Goal: Task Accomplishment & Management: Manage account settings

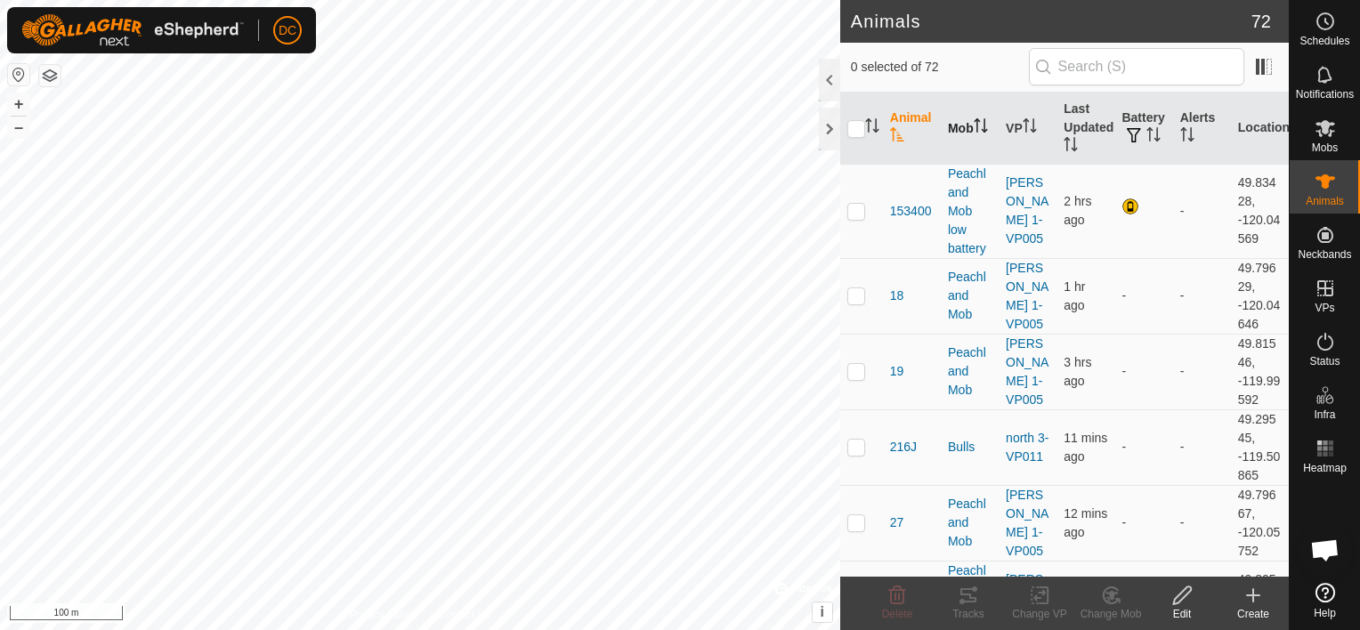
click at [950, 120] on th "Mob" at bounding box center [970, 129] width 58 height 72
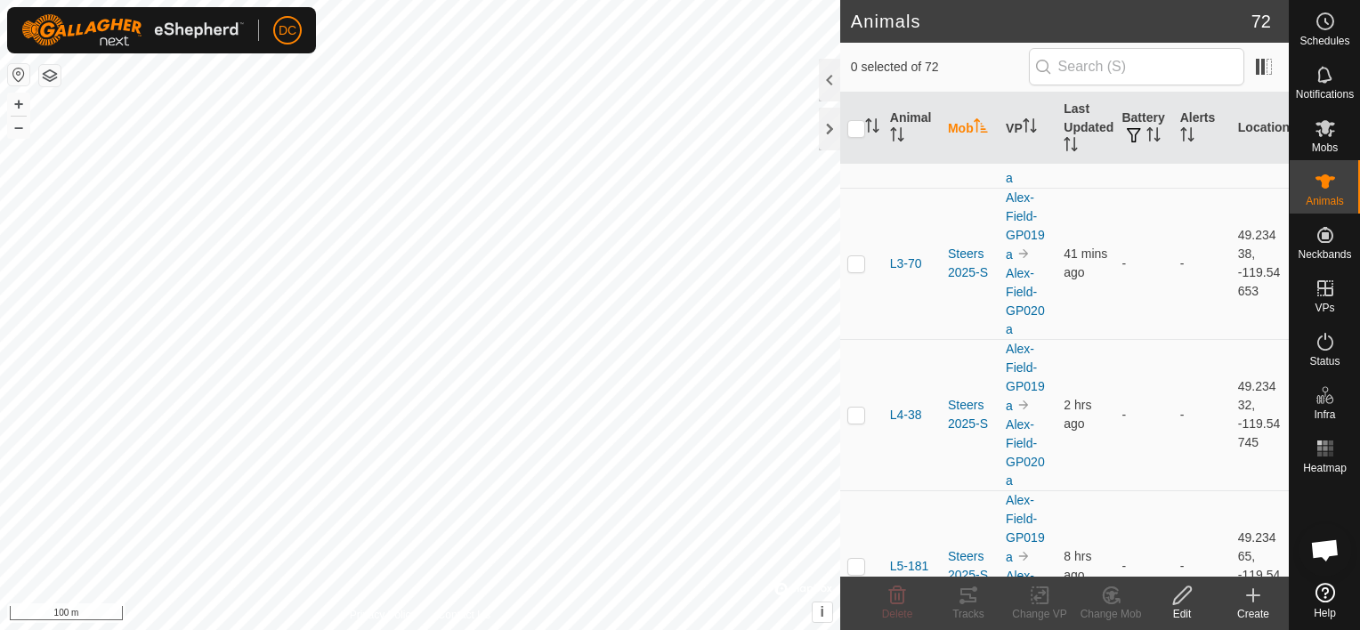
scroll to position [4716, 0]
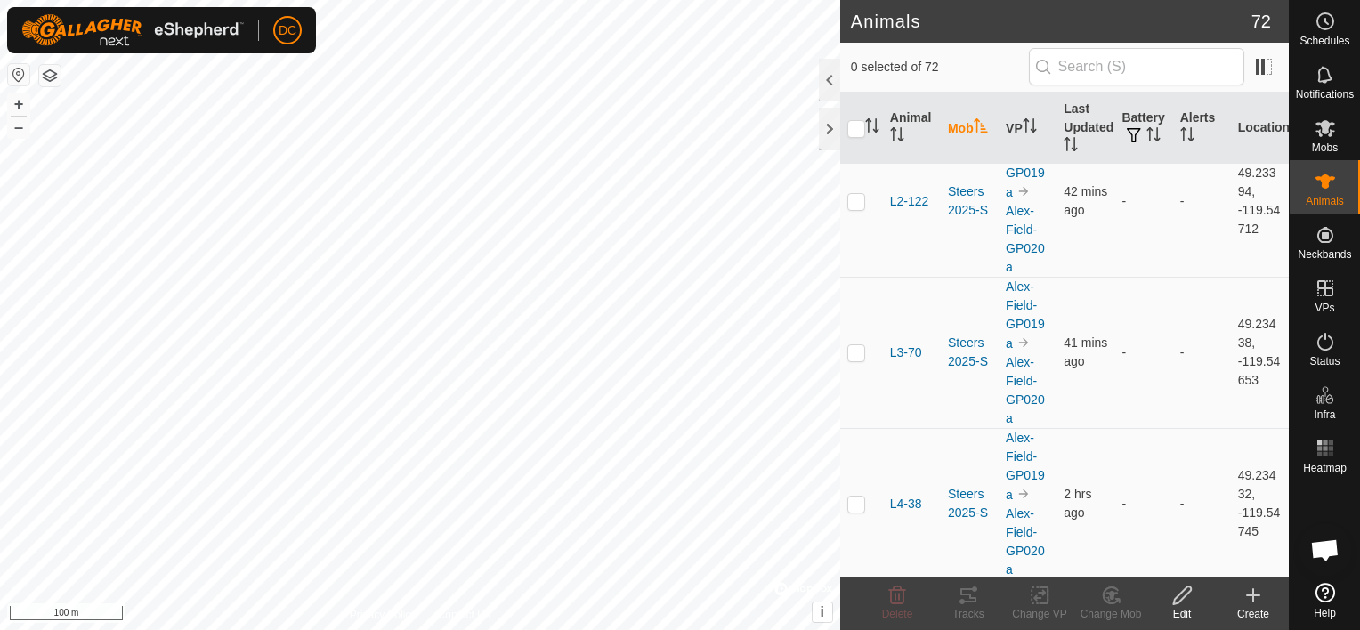
checkbox input "false"
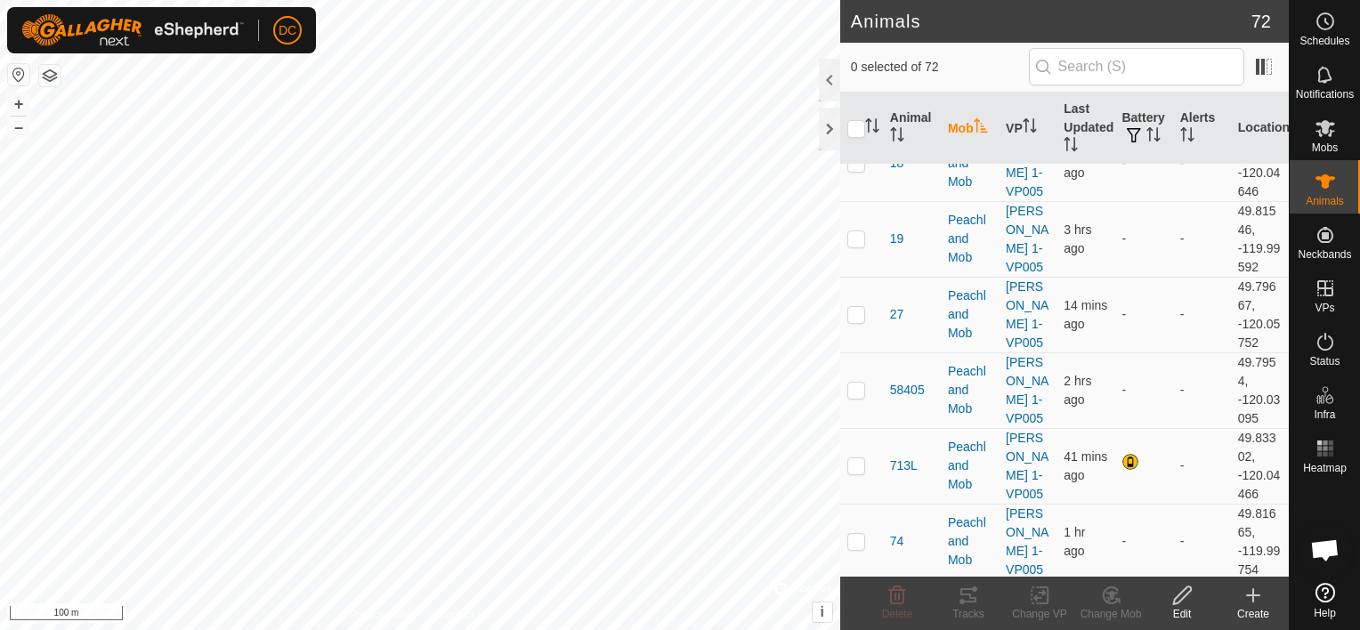
scroll to position [799, 0]
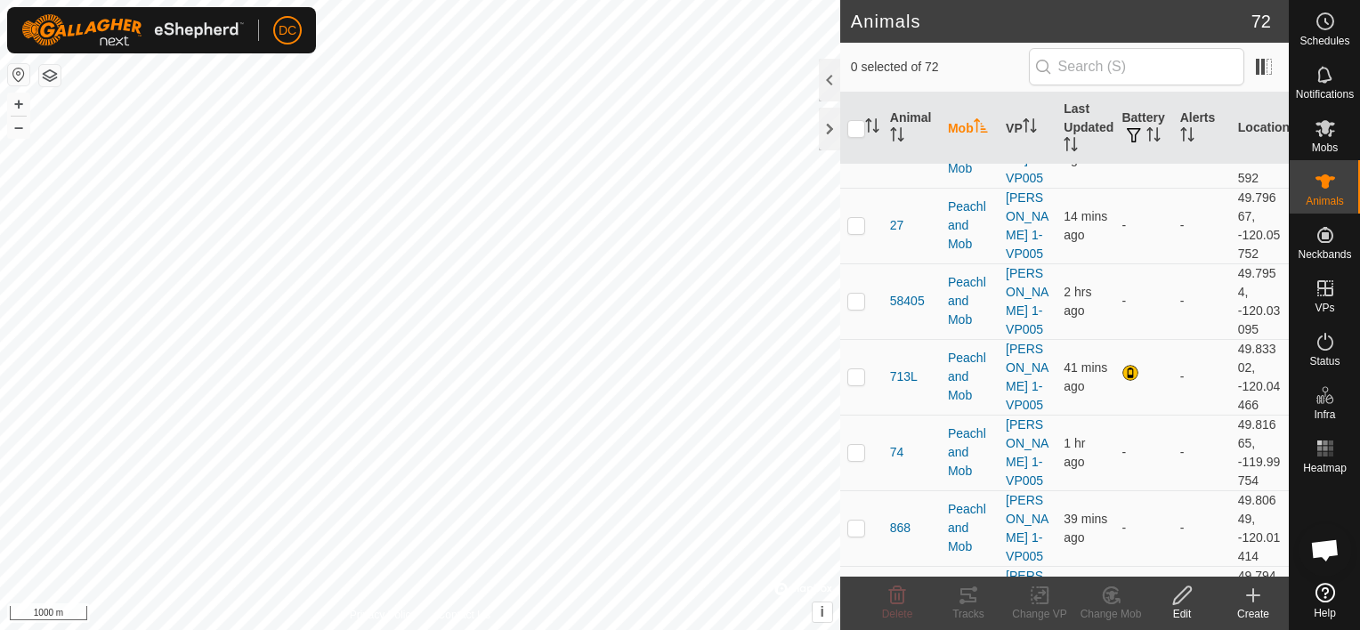
click at [499, 629] on html "DC Schedules Notifications Mobs Animals Neckbands VPs Status Infra Heatmap Help…" at bounding box center [680, 315] width 1360 height 630
click at [855, 374] on p-checkbox at bounding box center [857, 377] width 18 height 14
click at [857, 376] on p-checkbox at bounding box center [857, 377] width 18 height 14
click at [1109, 593] on icon at bounding box center [1112, 595] width 12 height 9
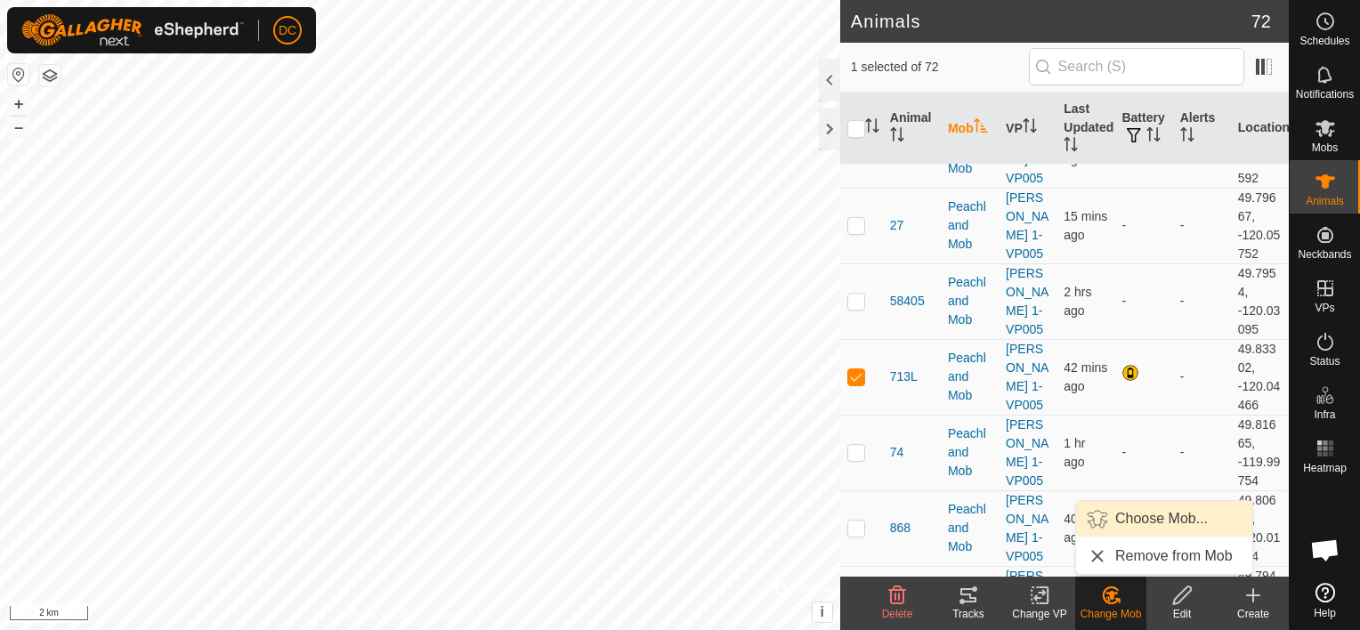
click at [1126, 517] on link "Choose Mob..." at bounding box center [1164, 519] width 176 height 36
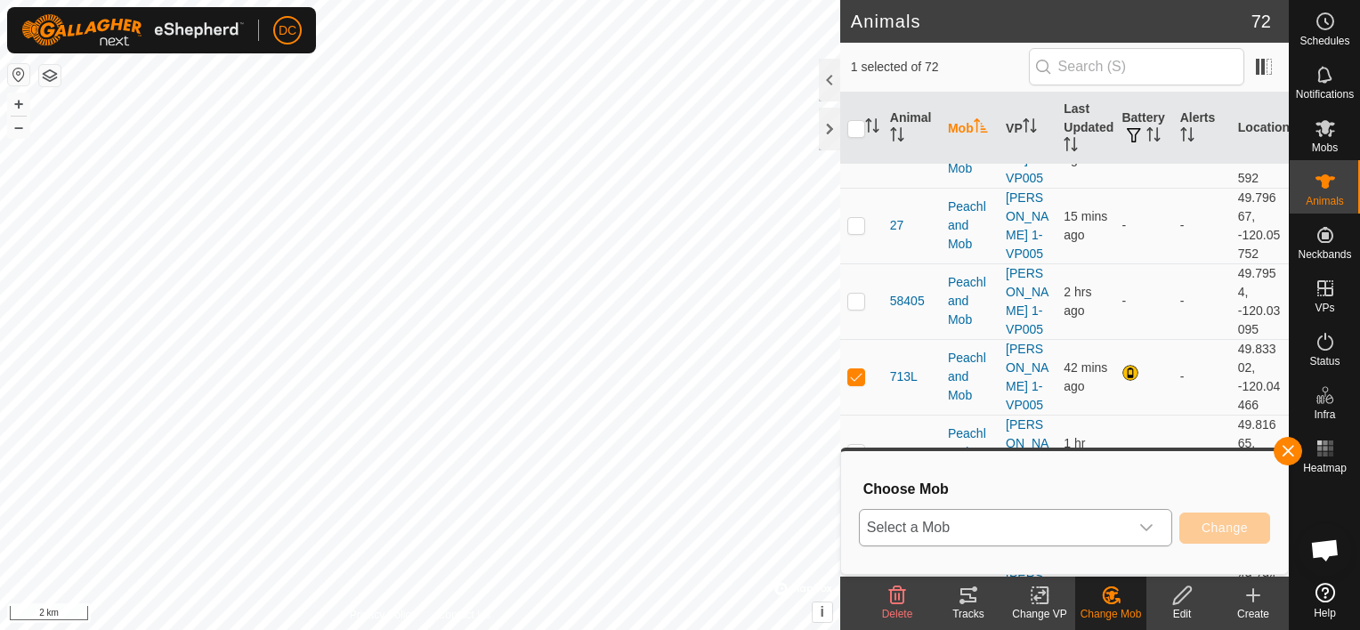
click at [1152, 524] on icon "dropdown trigger" at bounding box center [1147, 528] width 14 height 14
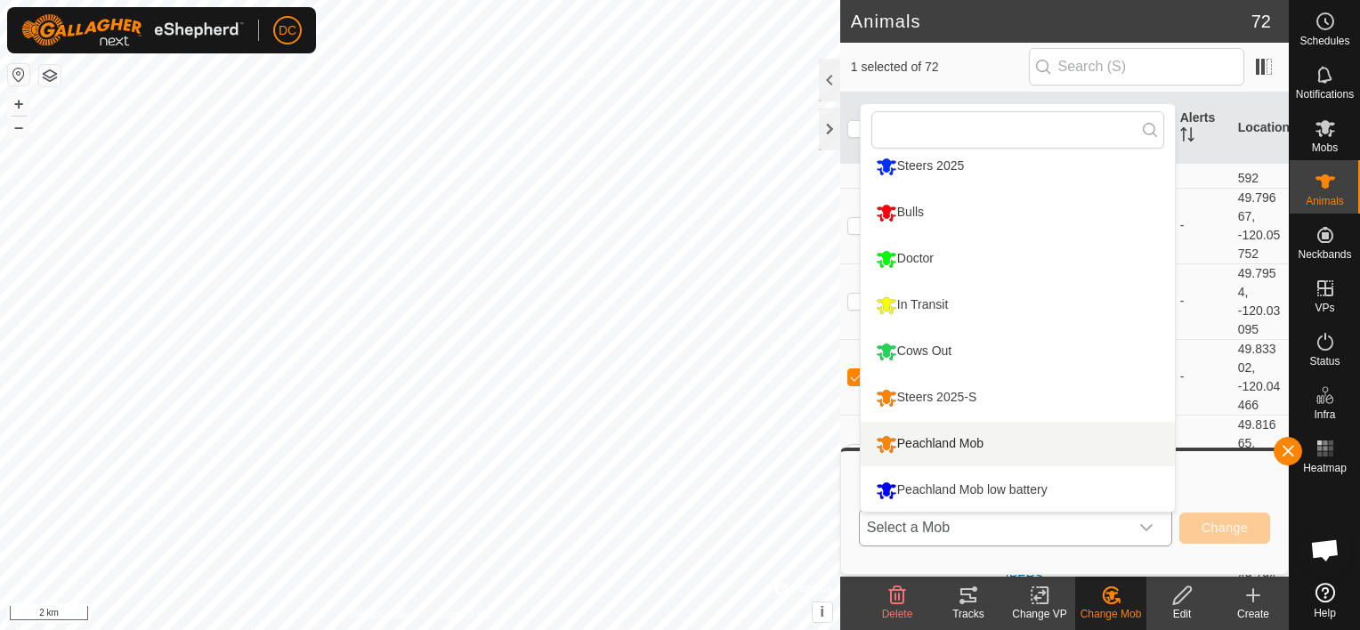
scroll to position [105, 0]
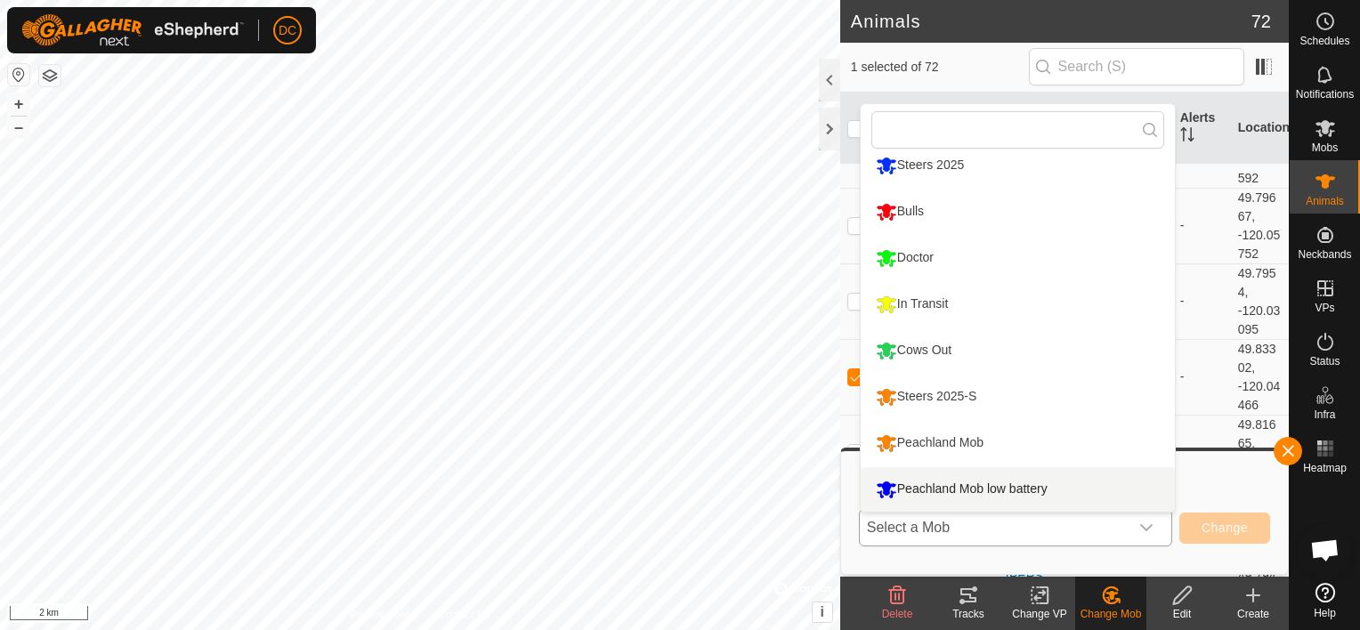
click at [969, 486] on li "Peachland Mob low battery" at bounding box center [1018, 489] width 314 height 45
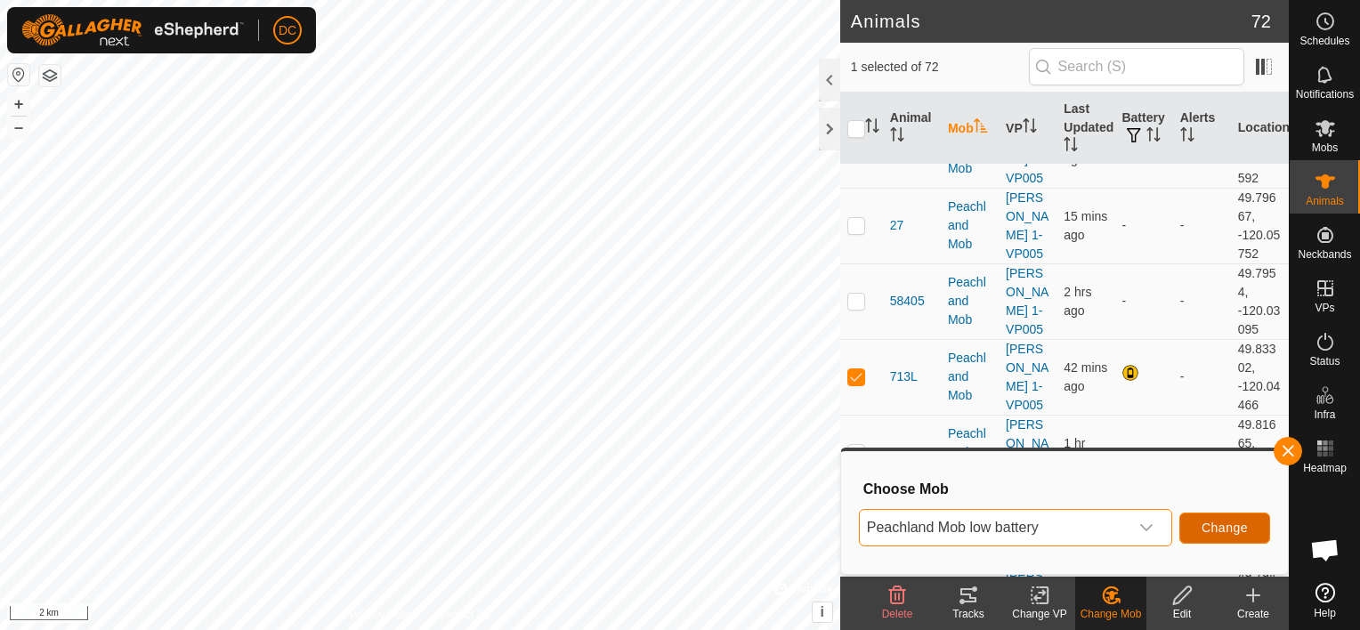
click at [1229, 527] on span "Change" at bounding box center [1225, 528] width 46 height 14
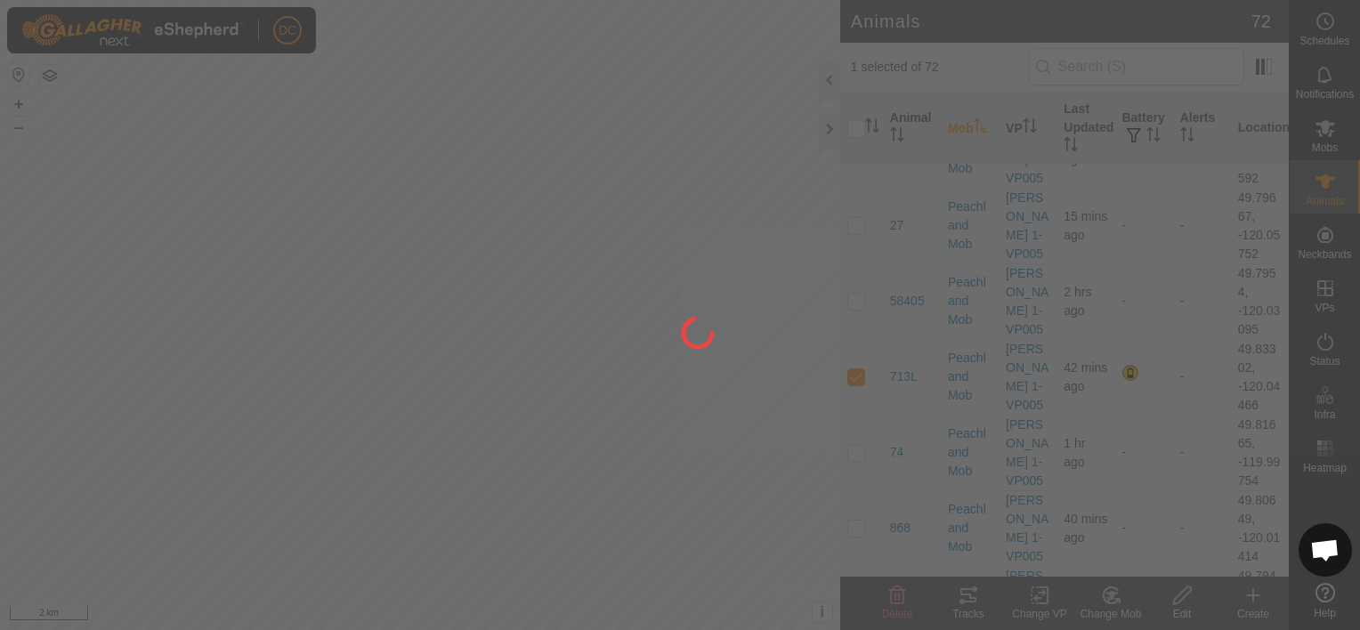
checkbox input "false"
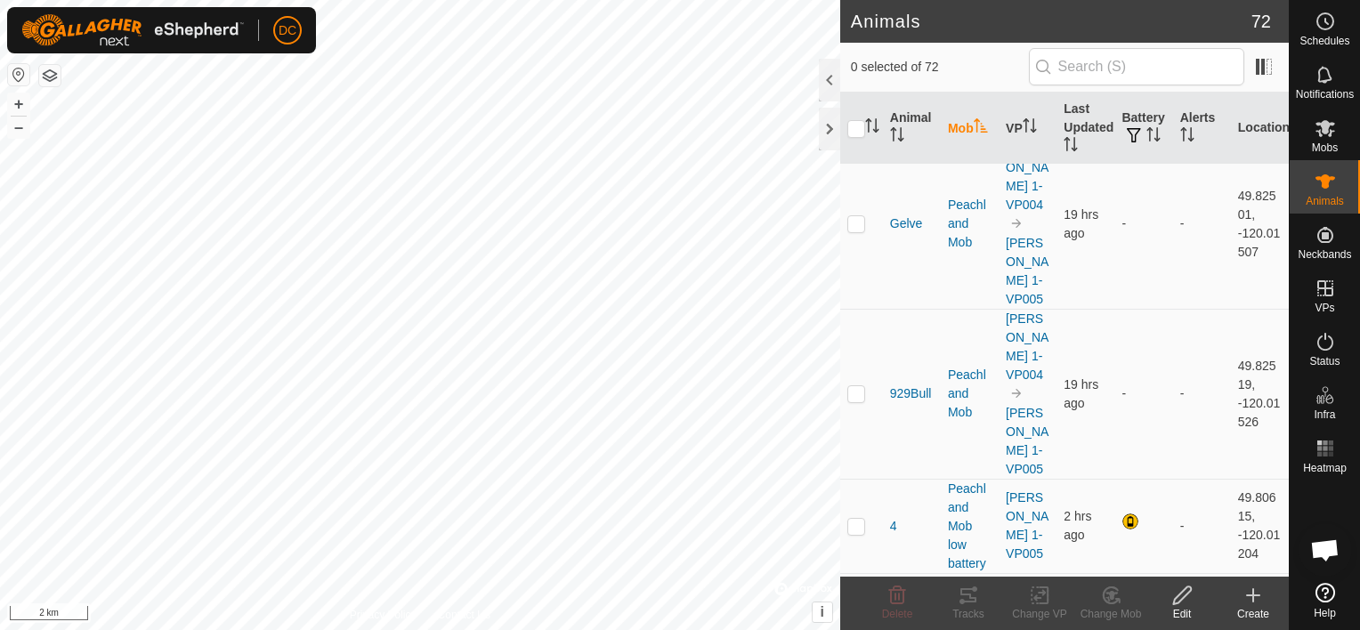
scroll to position [2312, 0]
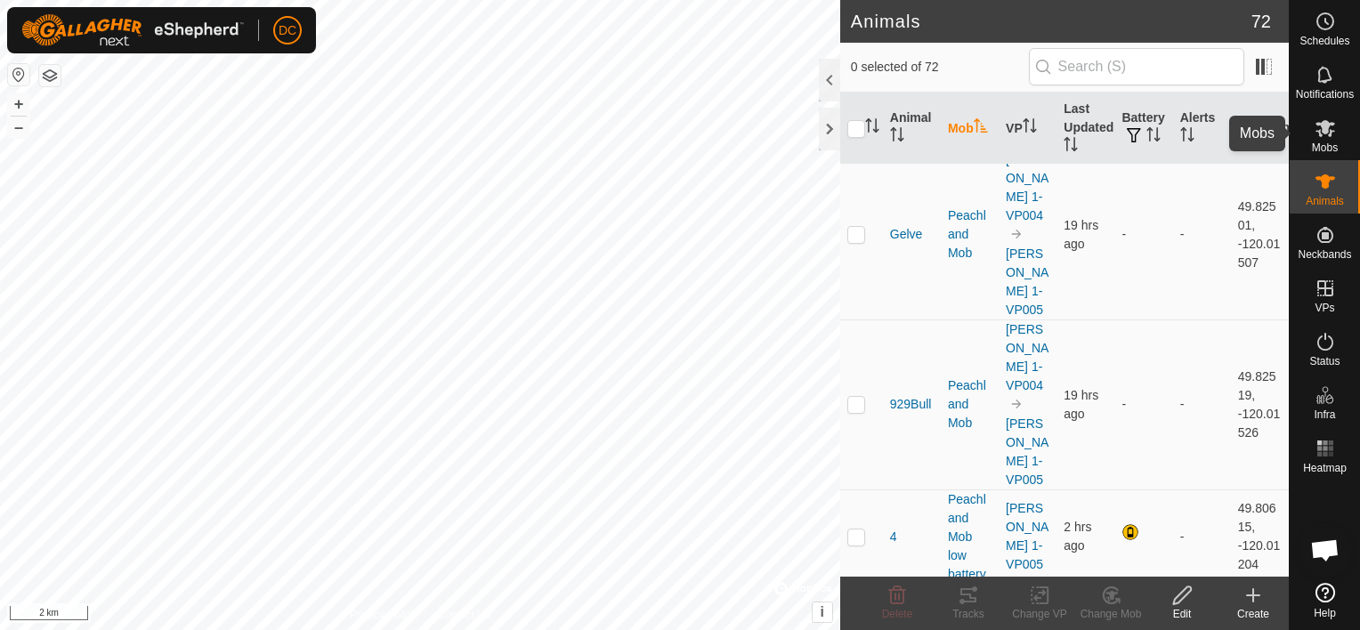
click at [1324, 132] on icon at bounding box center [1326, 128] width 20 height 17
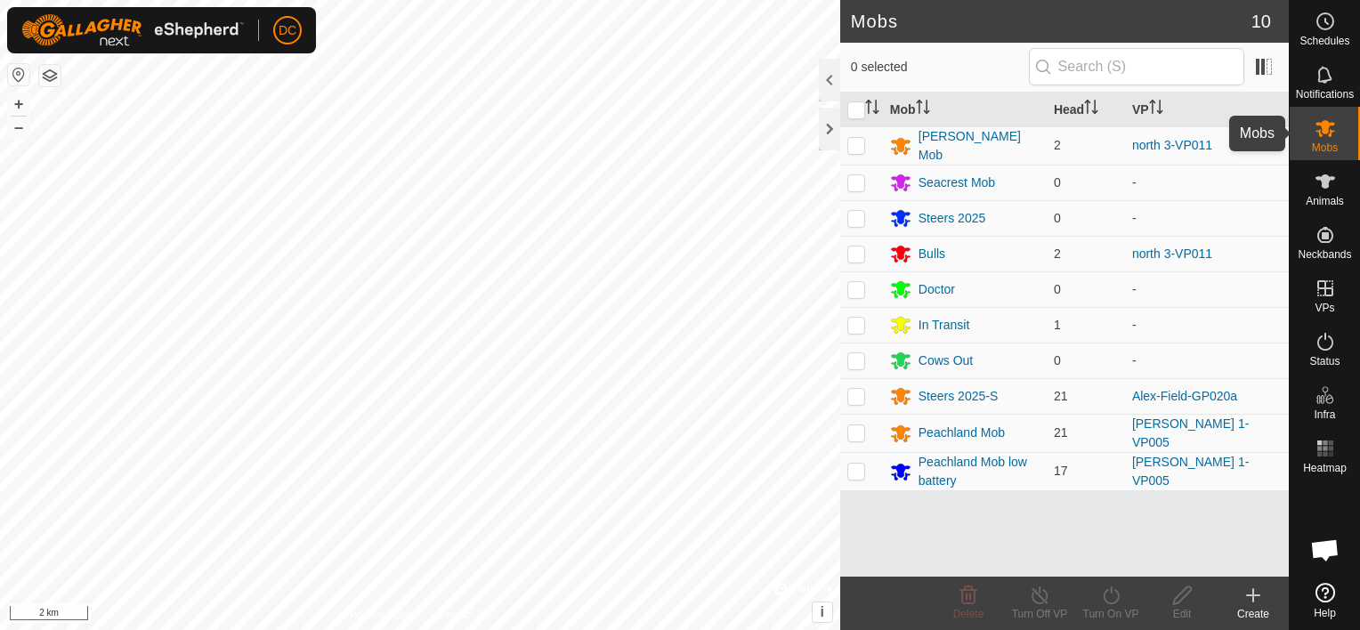
click at [1328, 126] on icon at bounding box center [1326, 128] width 20 height 17
click at [1256, 63] on span at bounding box center [1264, 67] width 28 height 28
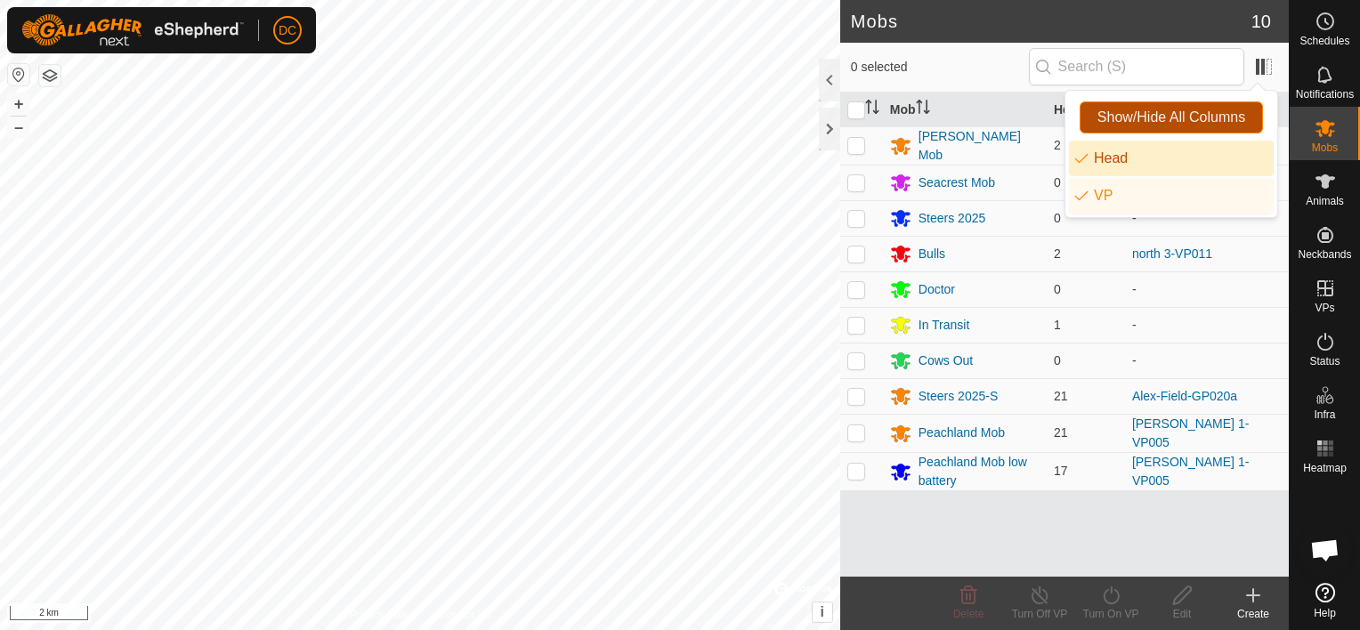
click at [1181, 113] on span "Show/Hide All Columns" at bounding box center [1172, 118] width 148 height 16
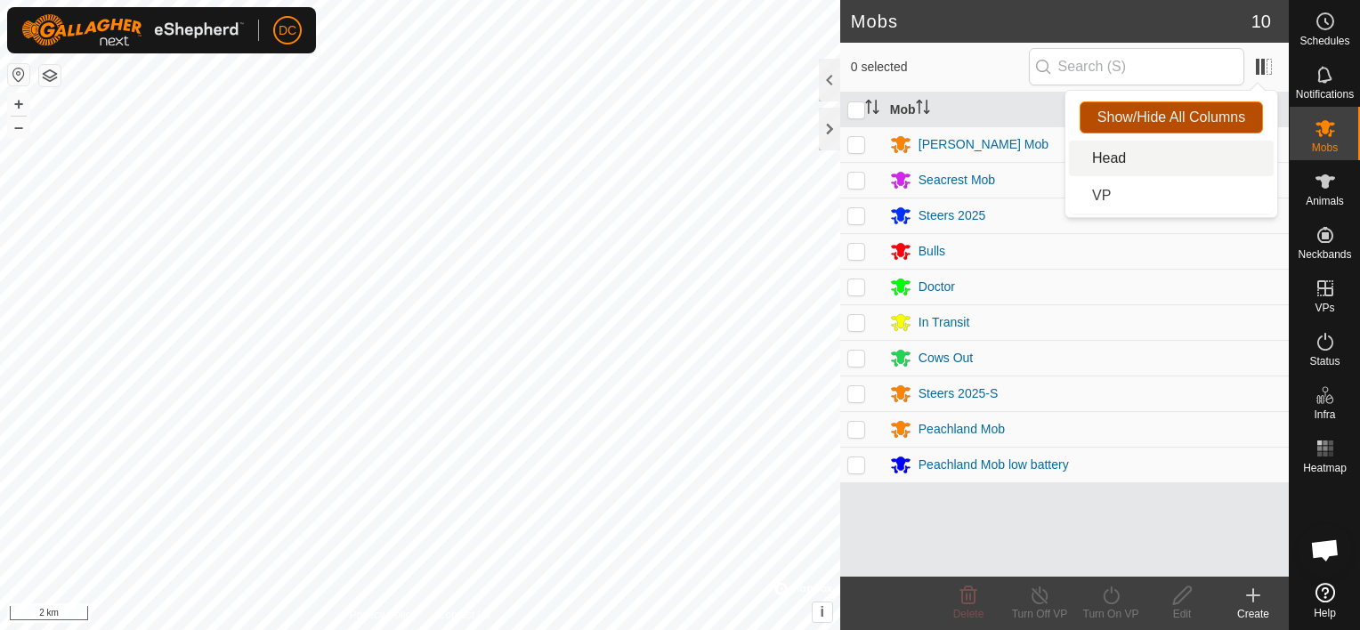
click at [1181, 114] on span "Show/Hide All Columns" at bounding box center [1172, 118] width 148 height 16
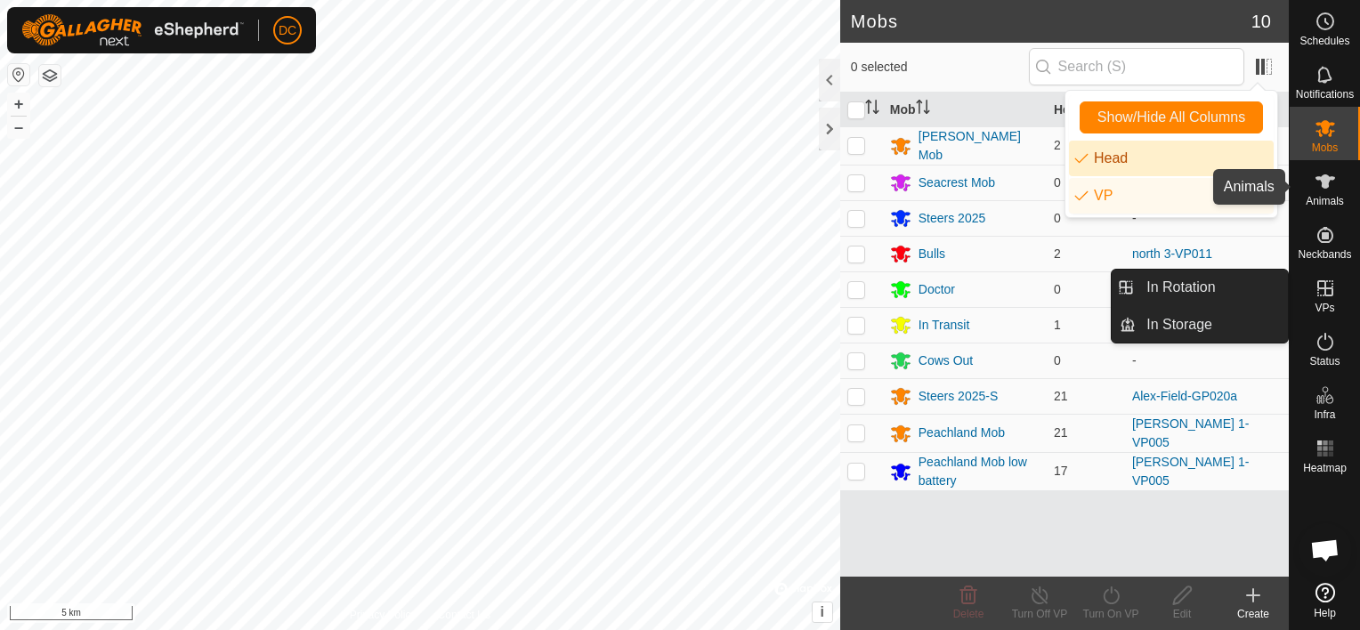
click at [1324, 191] on icon at bounding box center [1325, 181] width 21 height 21
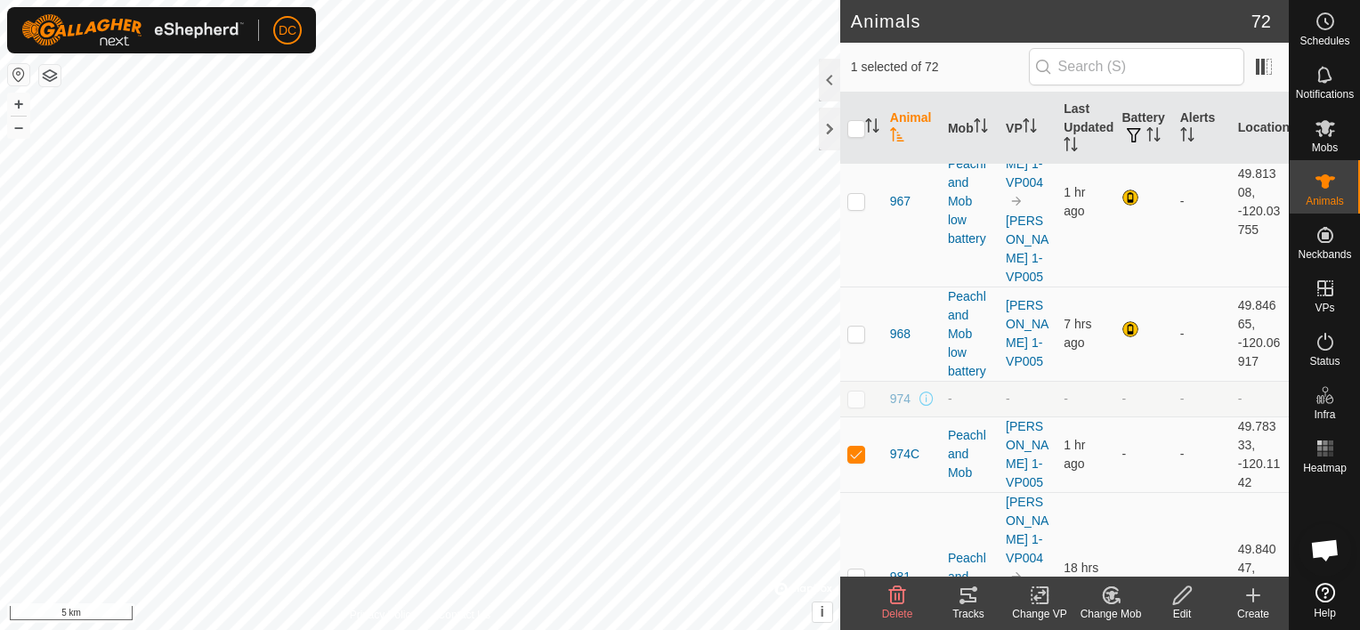
scroll to position [3675, 0]
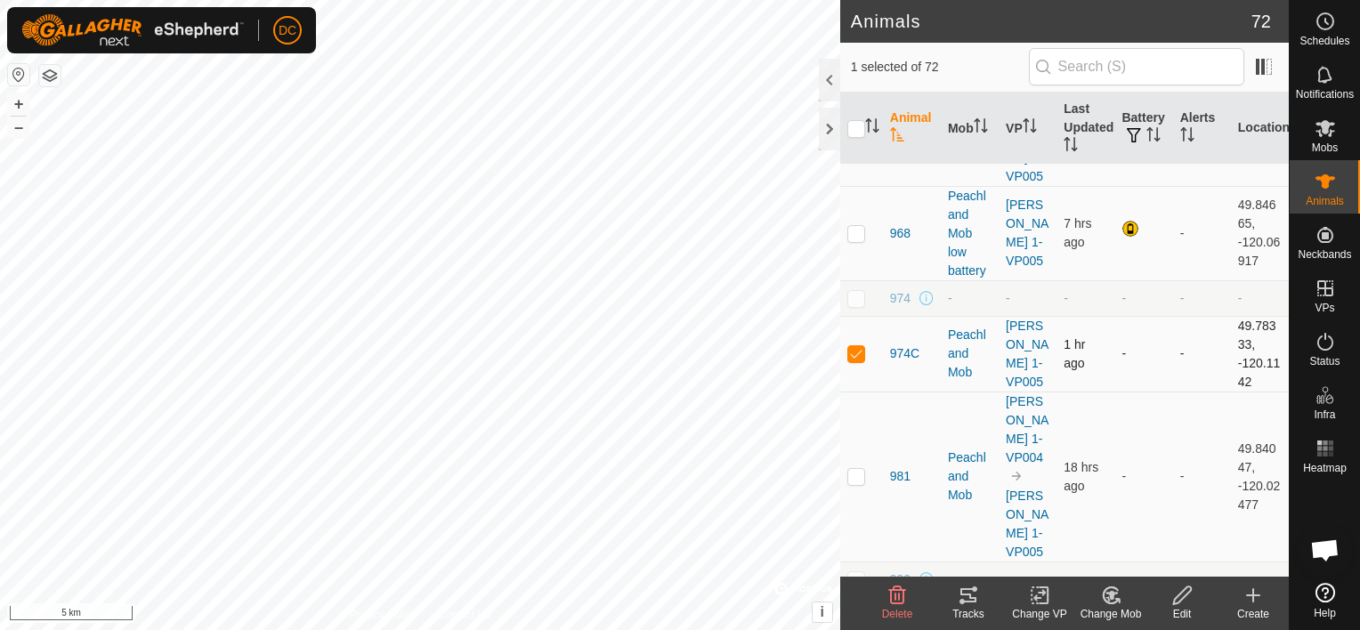
click at [857, 346] on p-checkbox at bounding box center [857, 353] width 18 height 14
checkbox input "false"
